Goal: Task Accomplishment & Management: Manage account settings

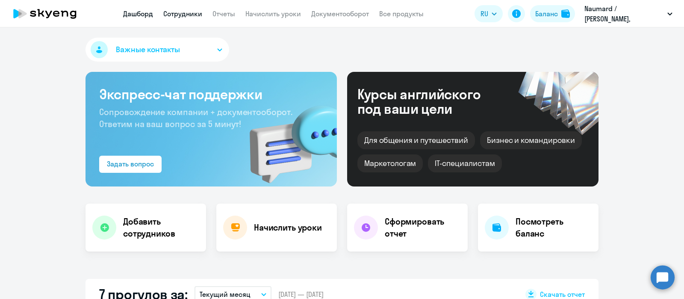
click at [184, 15] on link "Сотрудники" at bounding box center [182, 13] width 39 height 9
select select "30"
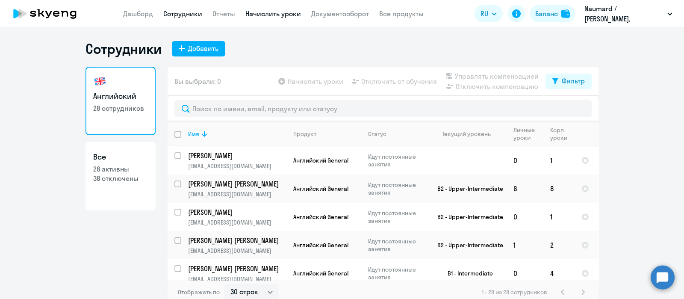
click at [263, 13] on link "Начислить уроки" at bounding box center [273, 13] width 56 height 9
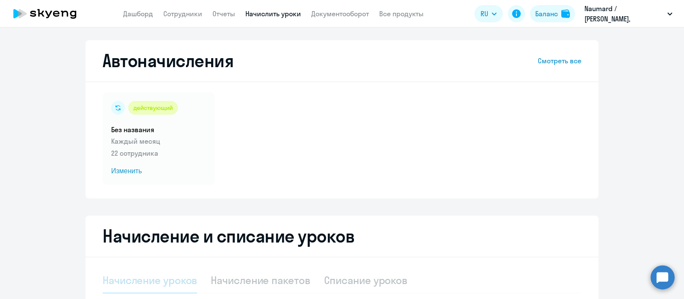
select select "10"
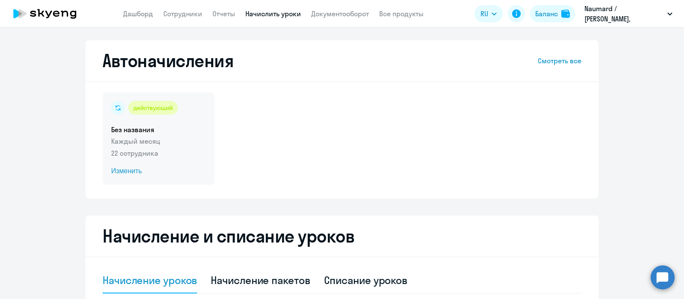
click at [165, 149] on p "22 сотрудника" at bounding box center [158, 153] width 95 height 10
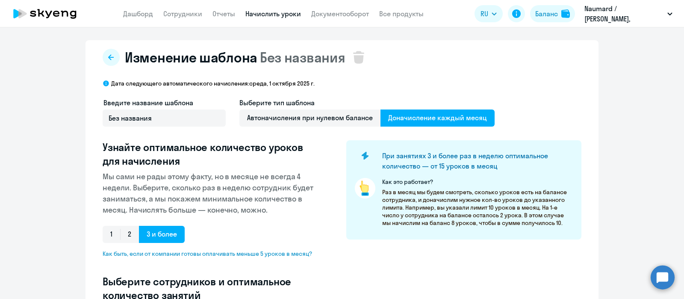
select select "10"
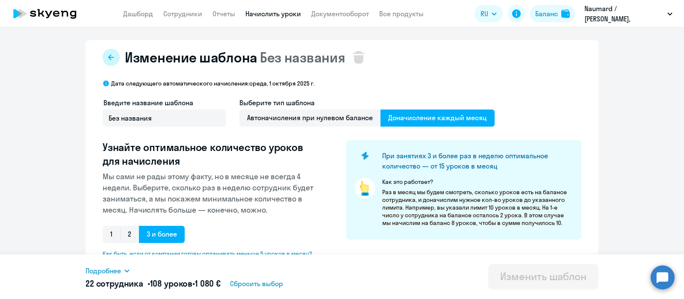
click at [108, 54] on icon at bounding box center [111, 57] width 7 height 7
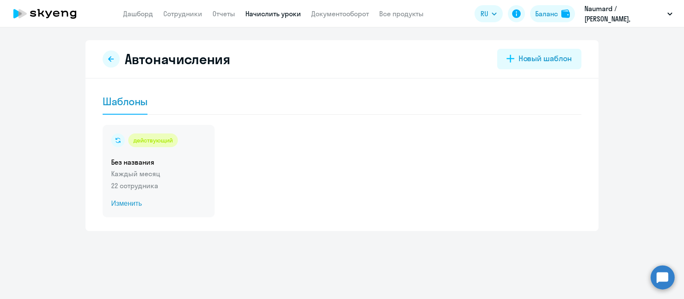
click at [135, 203] on span "Изменить" at bounding box center [158, 203] width 95 height 10
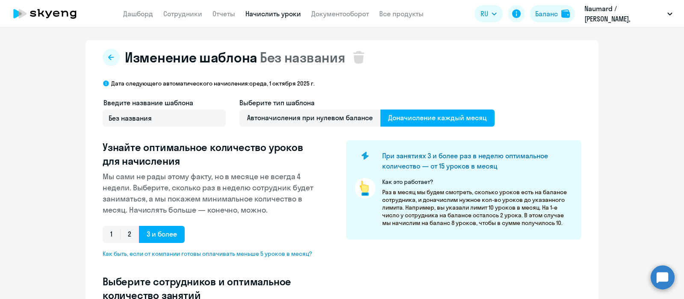
select select "10"
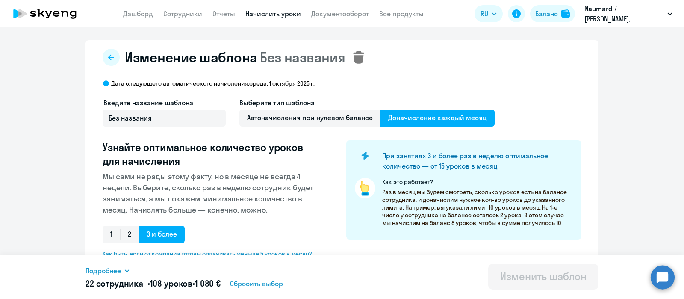
click at [353, 54] on icon at bounding box center [358, 57] width 11 height 13
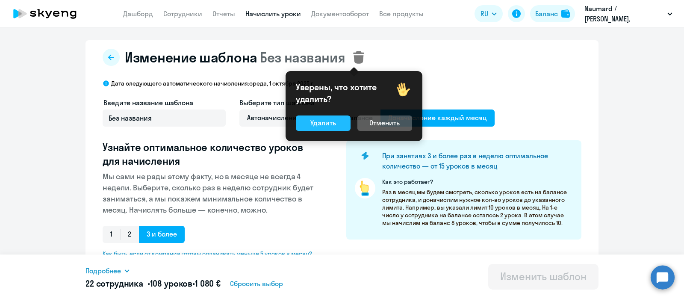
click at [315, 120] on div "Удалить" at bounding box center [323, 123] width 26 height 10
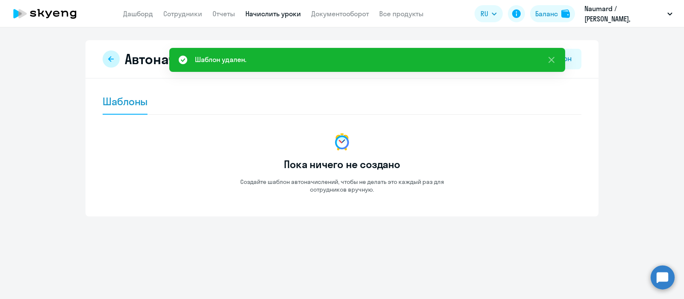
click at [113, 59] on icon at bounding box center [111, 59] width 6 height 6
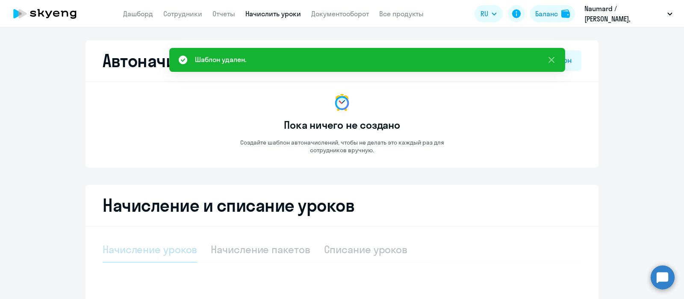
select select "10"
